Goal: Task Accomplishment & Management: Complete application form

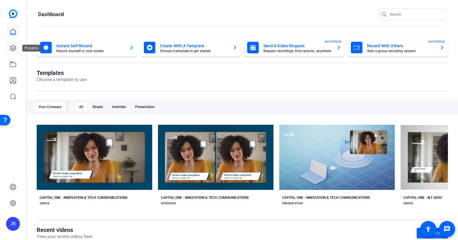
click at [19, 49] on link at bounding box center [13, 48] width 14 height 14
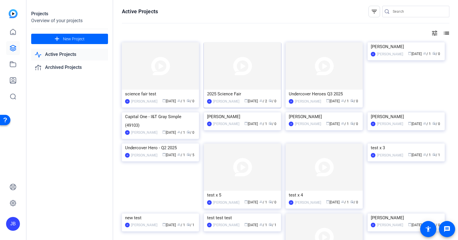
click at [244, 104] on div "calendar_today [DATE] group / 2 radio / 0" at bounding box center [259, 101] width 35 height 6
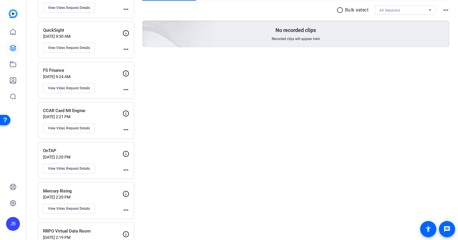
scroll to position [108, 0]
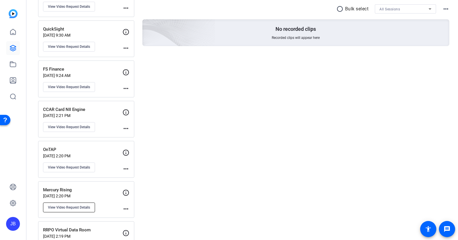
click at [81, 205] on span "View Video Request Details" at bounding box center [69, 207] width 42 height 5
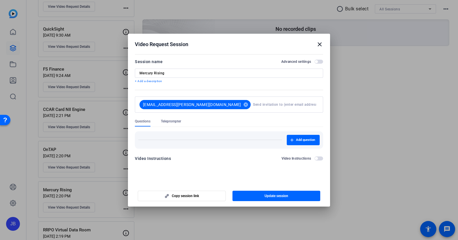
click at [318, 45] on mat-icon "close" at bounding box center [319, 44] width 7 height 7
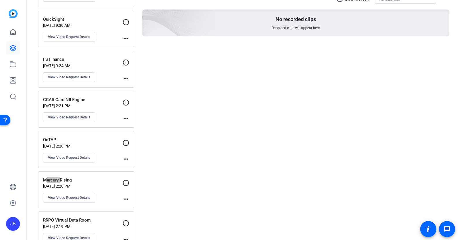
scroll to position [117, 0]
click at [125, 201] on mat-icon "more_horiz" at bounding box center [125, 199] width 7 height 7
click at [71, 200] on div at bounding box center [229, 120] width 458 height 240
click at [72, 199] on span "View Video Request Details" at bounding box center [69, 198] width 42 height 5
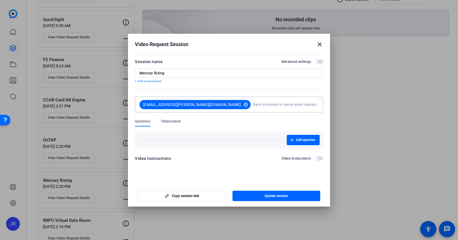
click at [253, 103] on input at bounding box center [284, 105] width 63 height 12
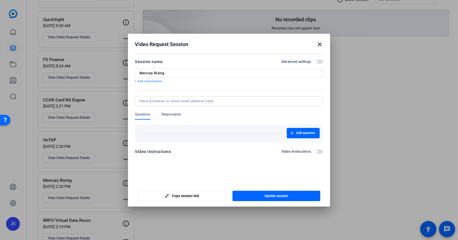
drag, startPoint x: 316, startPoint y: 44, endPoint x: 172, endPoint y: 68, distance: 145.8
click at [172, 68] on div "Video Request Session close Session name Advanced settings Mercury Rising + Add…" at bounding box center [229, 99] width 202 height 131
click at [171, 73] on input "Mercury Rising" at bounding box center [228, 73] width 179 height 5
click at [319, 44] on mat-icon "close" at bounding box center [319, 44] width 7 height 7
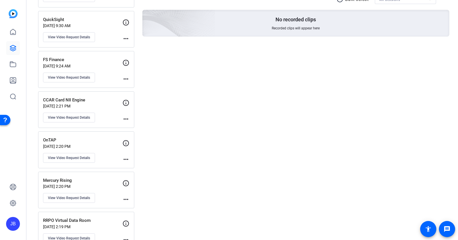
click at [124, 198] on mat-icon "more_horiz" at bounding box center [125, 199] width 7 height 7
click at [84, 200] on div at bounding box center [229, 120] width 458 height 240
click at [86, 199] on span "View Video Request Details" at bounding box center [69, 198] width 42 height 5
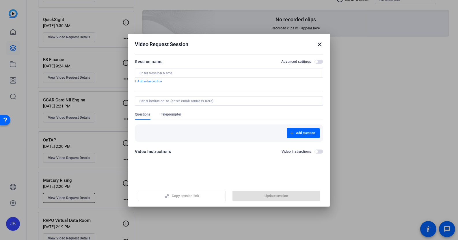
type input "Mercury Rising"
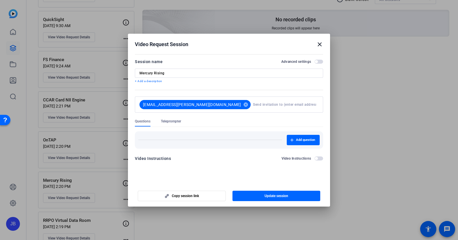
click at [281, 108] on input at bounding box center [284, 105] width 63 height 12
paste input "[EMAIL_ADDRESS][PERSON_NAME][DOMAIN_NAME]"
type input "[EMAIL_ADDRESS][PERSON_NAME][DOMAIN_NAME]"
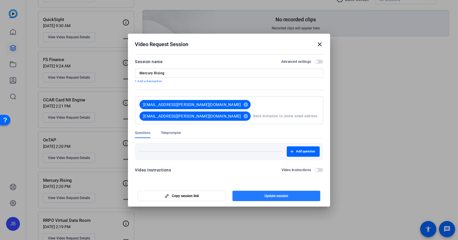
click at [286, 197] on span "Update session" at bounding box center [276, 196] width 24 height 5
click at [320, 45] on mat-icon "close" at bounding box center [319, 44] width 7 height 7
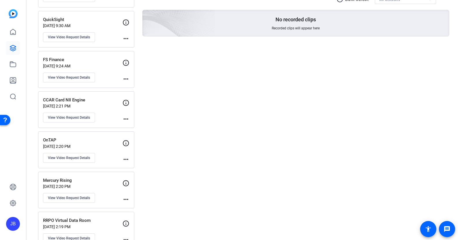
click at [122, 199] on mat-icon "more_horiz" at bounding box center [125, 199] width 7 height 7
click at [241, 214] on div at bounding box center [229, 120] width 458 height 240
drag, startPoint x: 224, startPoint y: 102, endPoint x: 216, endPoint y: 102, distance: 7.8
click at [224, 102] on div "Created videos more_horiz No created videos Created videos will appear here Ses…" at bounding box center [295, 187] width 307 height 525
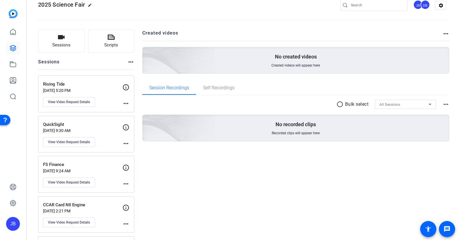
scroll to position [0, 0]
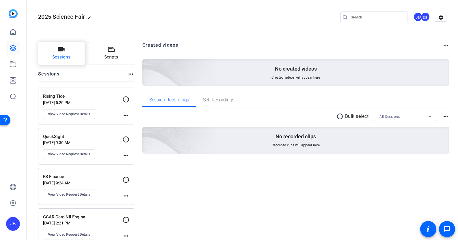
click at [65, 58] on span "Sessions" at bounding box center [61, 57] width 18 height 7
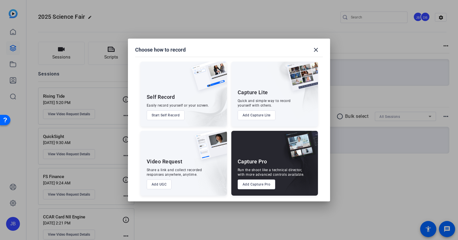
click at [156, 190] on div "Video Request Share a link and collect recorded responses anywhere, anytime. Ad…" at bounding box center [183, 163] width 87 height 65
click at [158, 185] on button "Add UGC" at bounding box center [159, 185] width 25 height 10
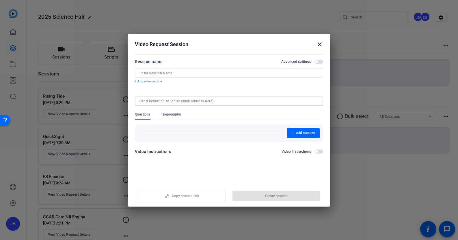
click at [208, 100] on input at bounding box center [227, 101] width 177 height 5
paste input "[EMAIL_ADDRESS][DOMAIN_NAME]"
type input "[EMAIL_ADDRESS][DOMAIN_NAME]"
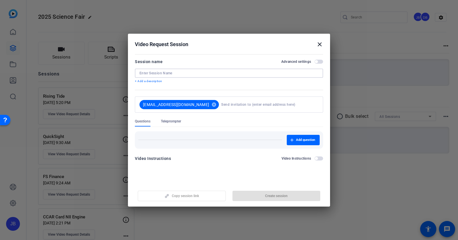
click at [194, 74] on input at bounding box center [228, 73] width 179 height 5
paste input "CAP BANK - Modernization"
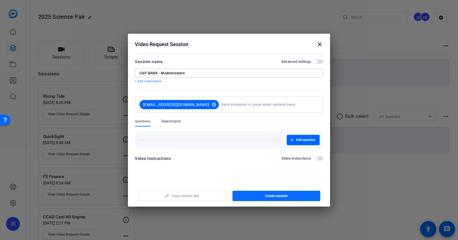
type input "CAP BANK - Modernization"
drag, startPoint x: 274, startPoint y: 194, endPoint x: 271, endPoint y: 189, distance: 6.9
click at [275, 194] on span "Create session" at bounding box center [276, 196] width 23 height 5
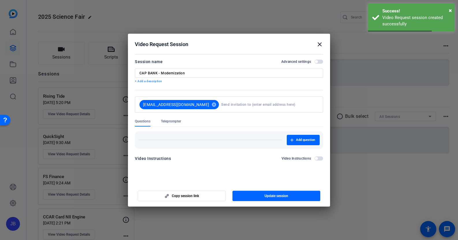
click at [322, 44] on mat-icon "close" at bounding box center [319, 44] width 7 height 7
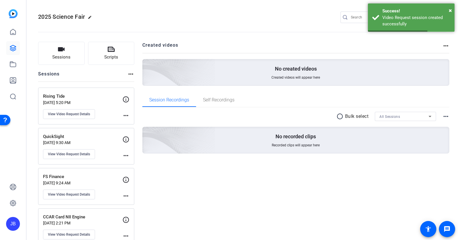
click at [320, 45] on h2 "Created videos" at bounding box center [292, 47] width 300 height 11
